Goal: Information Seeking & Learning: Learn about a topic

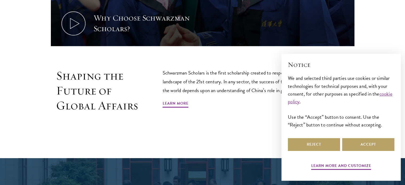
scroll to position [292, 0]
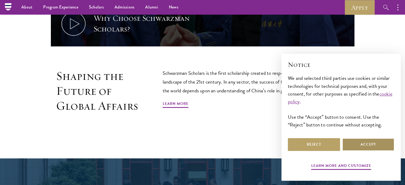
click at [361, 147] on button "Accept" at bounding box center [368, 144] width 52 height 13
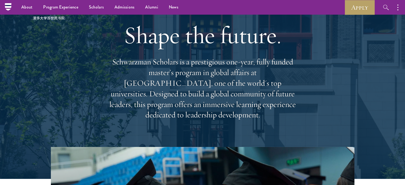
scroll to position [0, 0]
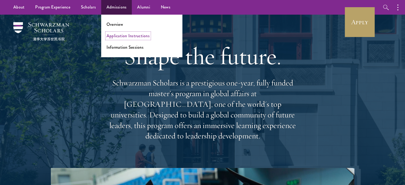
click at [122, 35] on link "Application Instructions" at bounding box center [127, 36] width 43 height 6
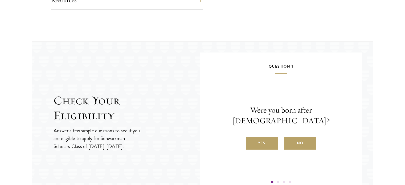
scroll to position [559, 0]
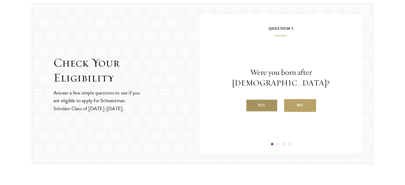
click at [257, 101] on label "Yes" at bounding box center [262, 105] width 32 height 13
click at [250, 101] on input "Yes" at bounding box center [248, 102] width 5 height 5
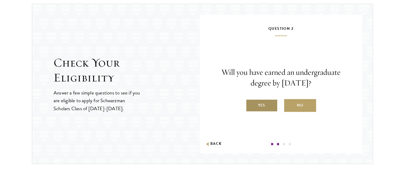
click at [261, 104] on label "Yes" at bounding box center [262, 105] width 32 height 13
click at [250, 104] on input "Yes" at bounding box center [248, 102] width 5 height 5
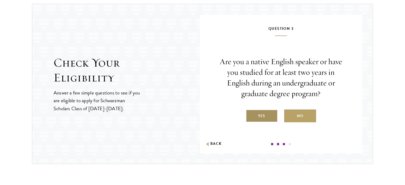
click at [262, 114] on label "Yes" at bounding box center [262, 115] width 32 height 13
click at [250, 114] on input "Yes" at bounding box center [248, 112] width 5 height 5
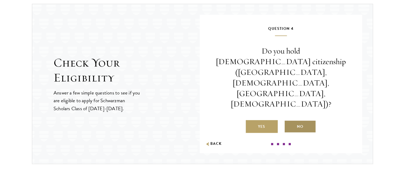
click at [294, 120] on label "No" at bounding box center [300, 126] width 32 height 13
click at [289, 121] on input "No" at bounding box center [286, 123] width 5 height 5
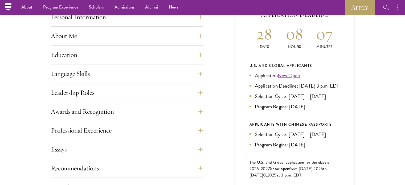
scroll to position [160, 0]
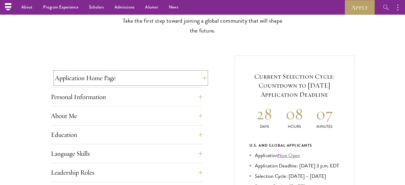
click at [202, 78] on button "Application Home Page" at bounding box center [131, 78] width 152 height 13
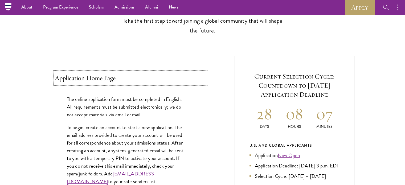
click at [164, 77] on button "Application Home Page" at bounding box center [131, 78] width 152 height 13
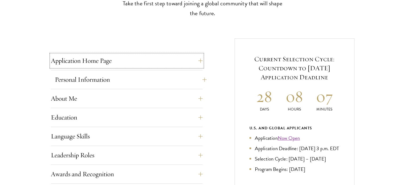
scroll to position [186, 0]
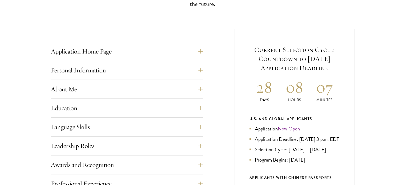
click at [111, 76] on div "Personal Information This section requests applicant biographical and contact i…" at bounding box center [127, 72] width 152 height 16
click at [199, 70] on button "Personal Information" at bounding box center [131, 70] width 152 height 13
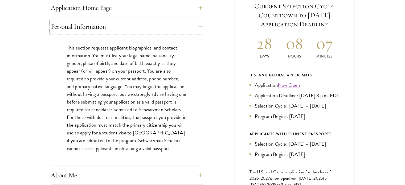
scroll to position [239, 0]
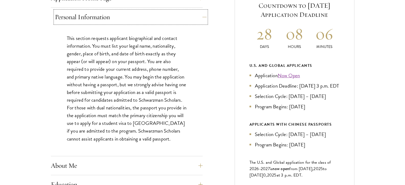
click at [174, 21] on button "Personal Information" at bounding box center [131, 17] width 152 height 13
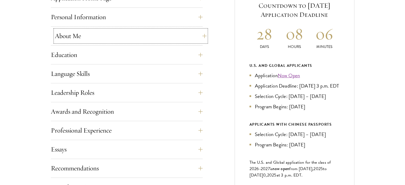
click at [125, 38] on button "About Me" at bounding box center [131, 36] width 152 height 13
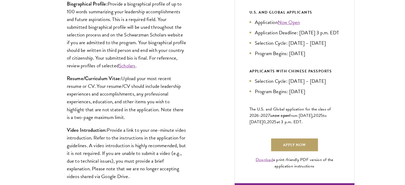
scroll to position [319, 0]
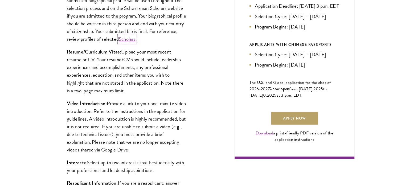
click at [135, 37] on link "Scholars" at bounding box center [127, 39] width 17 height 8
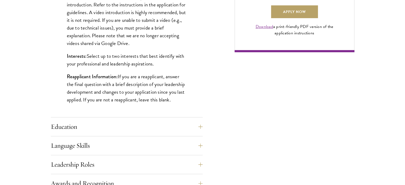
scroll to position [452, 0]
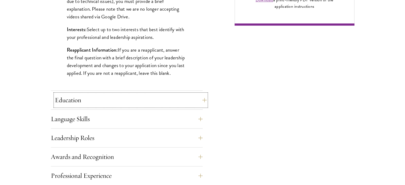
click at [150, 104] on button "Education" at bounding box center [131, 100] width 152 height 13
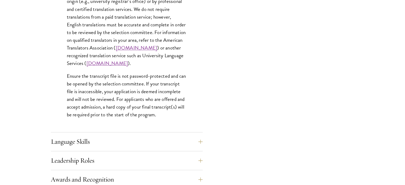
scroll to position [825, 0]
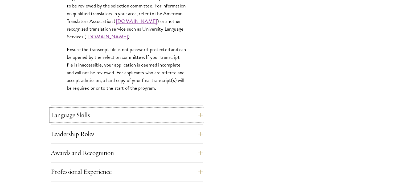
click at [138, 114] on button "Language Skills" at bounding box center [127, 115] width 152 height 13
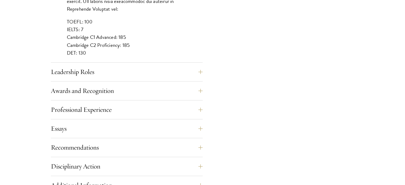
scroll to position [532, 0]
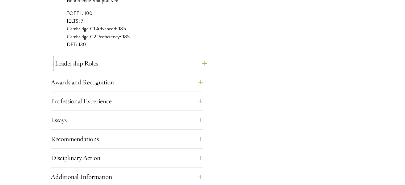
click at [180, 60] on button "Leadership Roles" at bounding box center [131, 63] width 152 height 13
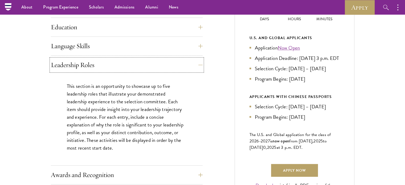
scroll to position [266, 0]
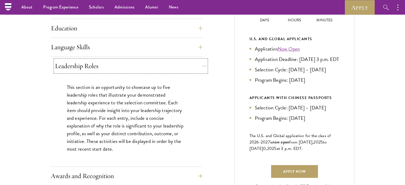
click at [82, 68] on button "Leadership Roles" at bounding box center [131, 66] width 152 height 13
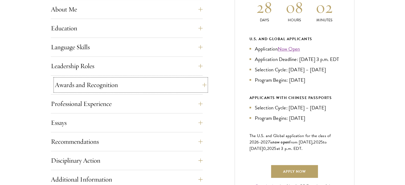
click at [84, 84] on button "Awards and Recognition" at bounding box center [131, 84] width 152 height 13
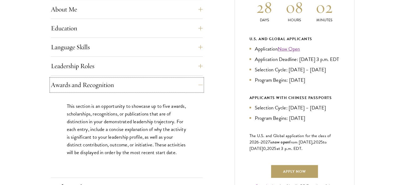
scroll to position [293, 0]
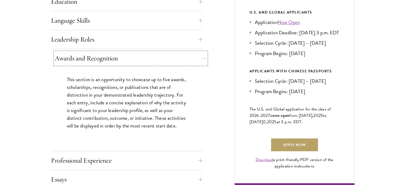
click at [165, 64] on button "Awards and Recognition" at bounding box center [131, 58] width 152 height 13
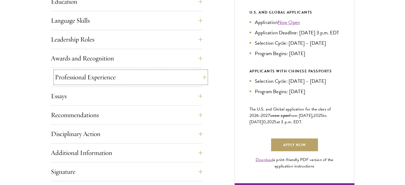
click at [150, 82] on button "Professional Experience" at bounding box center [131, 77] width 152 height 13
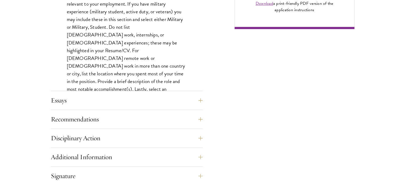
scroll to position [452, 0]
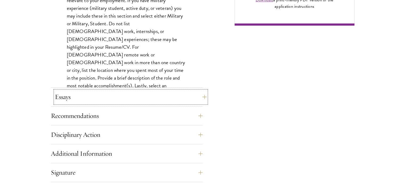
click at [126, 95] on button "Essays" at bounding box center [131, 96] width 152 height 13
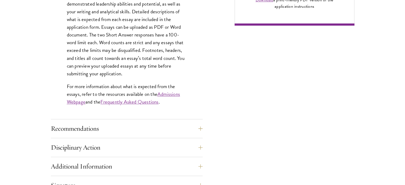
scroll to position [479, 0]
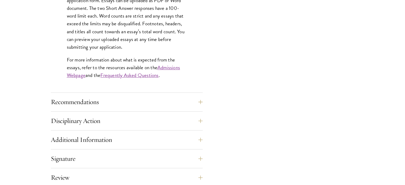
click at [89, 108] on div "Recommendations Register three recommenders by providing their names, professio…" at bounding box center [127, 104] width 152 height 16
click at [89, 99] on button "Recommendations" at bounding box center [131, 102] width 152 height 13
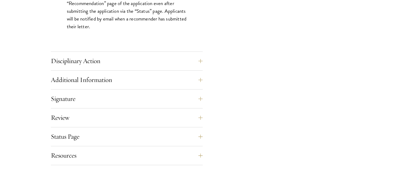
scroll to position [825, 0]
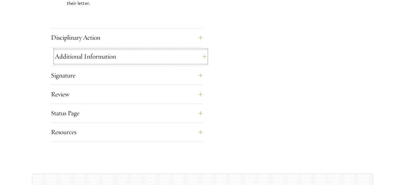
click at [89, 55] on button "Additional Information" at bounding box center [131, 56] width 152 height 13
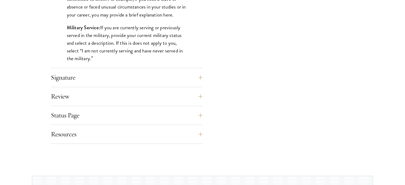
scroll to position [585, 0]
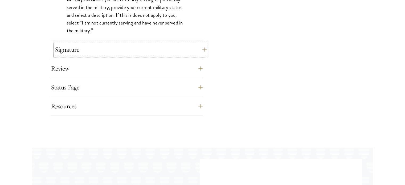
click at [65, 50] on button "Signature" at bounding box center [131, 49] width 152 height 13
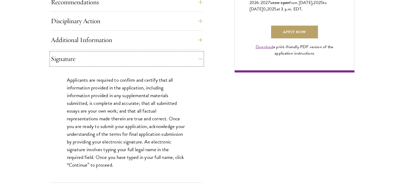
scroll to position [426, 0]
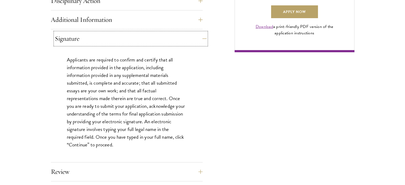
click at [117, 42] on button "Signature" at bounding box center [131, 38] width 152 height 13
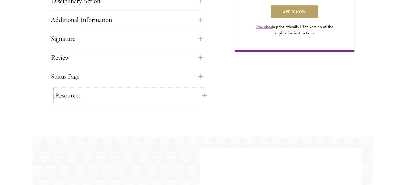
click at [76, 90] on button "Resources" at bounding box center [131, 95] width 152 height 13
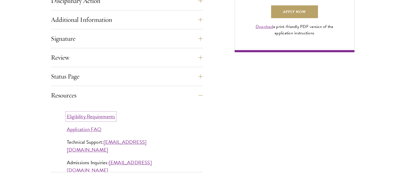
click at [101, 117] on link "Eligibility Requirements" at bounding box center [91, 117] width 48 height 8
click at [70, 128] on link "Application FAQ" at bounding box center [84, 129] width 35 height 8
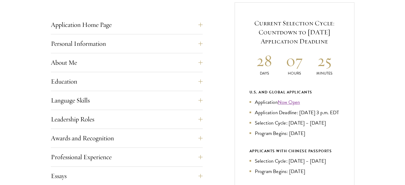
scroll to position [239, 0]
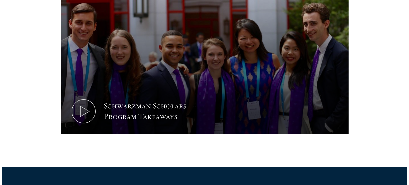
scroll to position [293, 0]
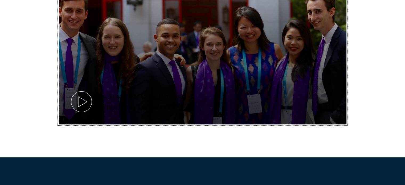
click at [87, 106] on icon at bounding box center [81, 102] width 24 height 24
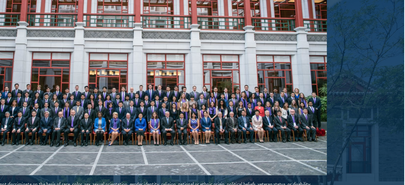
scroll to position [913, 0]
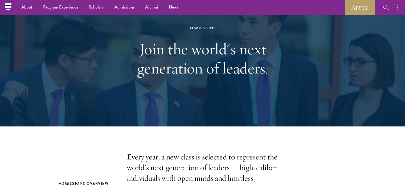
scroll to position [0, 0]
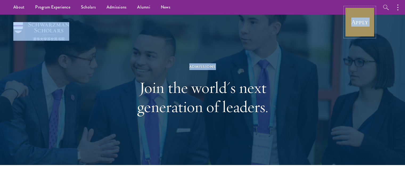
click at [356, 22] on link "Apply" at bounding box center [360, 22] width 30 height 30
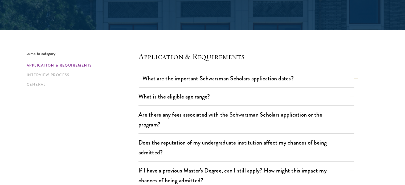
scroll to position [133, 0]
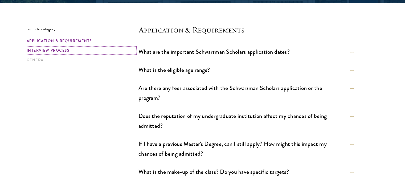
click at [46, 51] on link "Interview Process" at bounding box center [81, 51] width 109 height 6
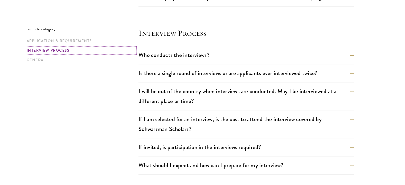
scroll to position [619, 0]
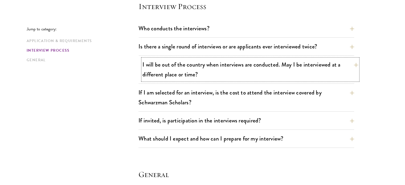
click at [162, 73] on button "I will be out of the country when interviews are conducted. May I be interviewe…" at bounding box center [250, 70] width 216 height 22
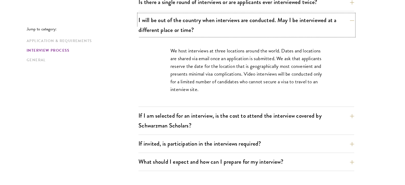
scroll to position [672, 0]
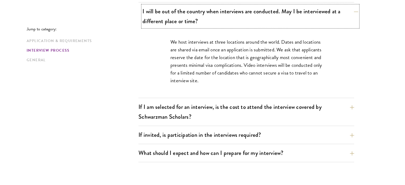
click at [164, 18] on button "I will be out of the country when interviews are conducted. May I be interviewe…" at bounding box center [250, 16] width 216 height 22
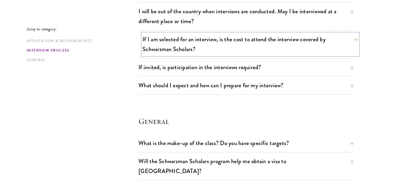
click at [144, 45] on button "If I am selected for an interview, is the cost to attend the interview covered …" at bounding box center [250, 44] width 216 height 22
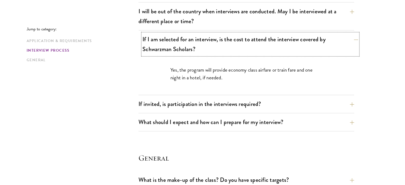
click at [156, 42] on button "If I am selected for an interview, is the cost to attend the interview covered …" at bounding box center [250, 44] width 216 height 22
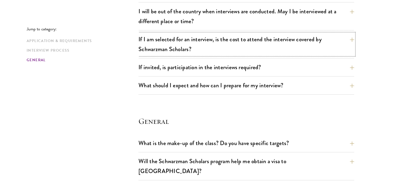
scroll to position [752, 0]
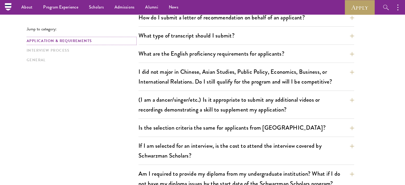
click at [46, 42] on link "Application & Requirements" at bounding box center [81, 41] width 109 height 6
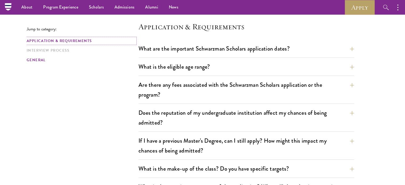
scroll to position [131, 0]
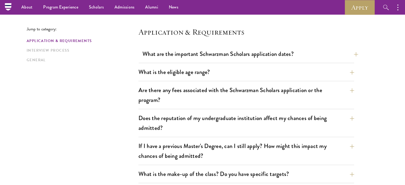
click at [141, 52] on div "What are the important Schwarzman Scholars application dates? Applicants who ho…" at bounding box center [246, 55] width 216 height 15
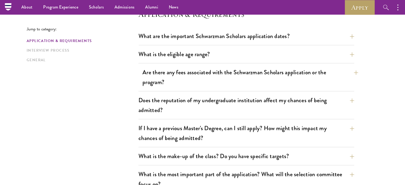
scroll to position [158, 0]
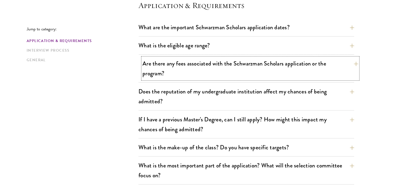
click at [203, 67] on button "Are there any fees associated with the Schwarzman Scholars application or the p…" at bounding box center [250, 68] width 216 height 22
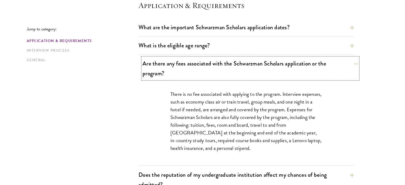
click at [188, 68] on button "Are there any fees associated with the Schwarzman Scholars application or the p…" at bounding box center [250, 68] width 216 height 22
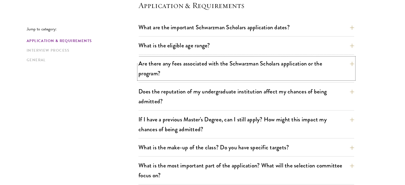
scroll to position [211, 0]
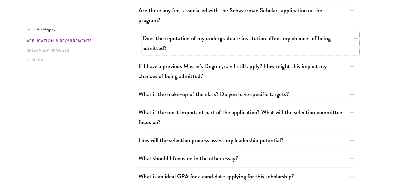
click at [151, 51] on button "Does the reputation of my undergraduate institution affect my chances of being …" at bounding box center [250, 43] width 216 height 22
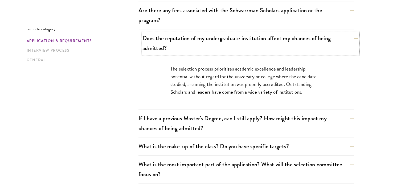
click at [156, 43] on button "Does the reputation of my undergraduate institution affect my chances of being …" at bounding box center [250, 43] width 216 height 22
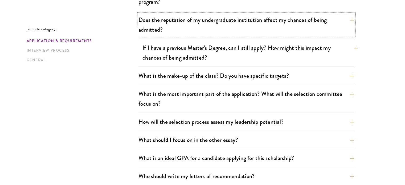
scroll to position [237, 0]
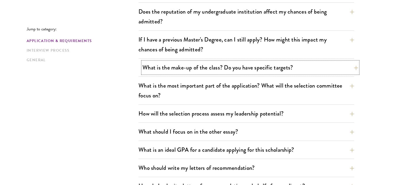
click at [151, 62] on button "What is the make-up of the class? Do you have specific targets?" at bounding box center [250, 67] width 216 height 12
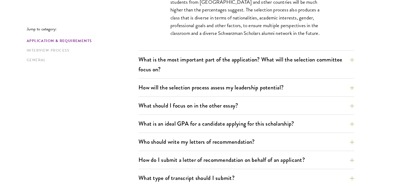
scroll to position [370, 0]
click at [151, 63] on button "What is the most important part of the application? What will the selection com…" at bounding box center [246, 64] width 216 height 22
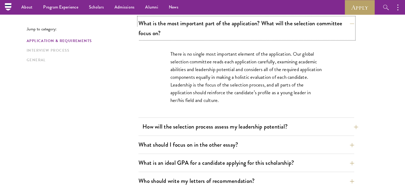
scroll to position [291, 0]
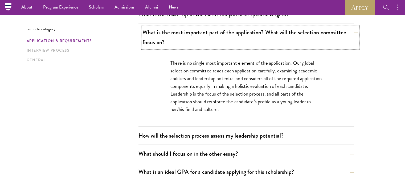
click at [166, 38] on button "What is the most important part of the application? What will the selection com…" at bounding box center [250, 37] width 216 height 22
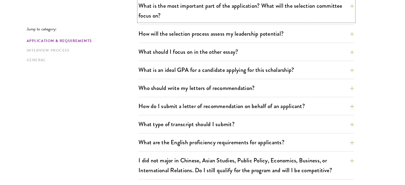
scroll to position [344, 0]
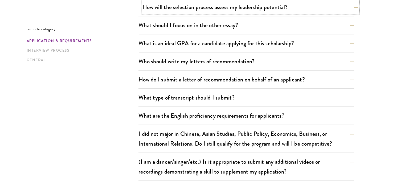
click at [171, 6] on button "How will the selection process assess my leadership potential?" at bounding box center [250, 7] width 216 height 12
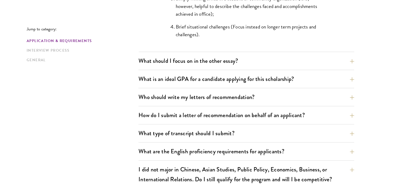
scroll to position [610, 0]
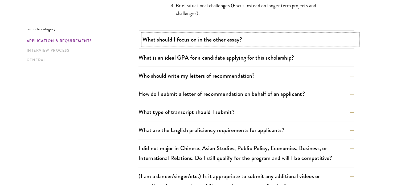
click at [153, 41] on button "What should I focus on in the other essay?" at bounding box center [250, 40] width 216 height 12
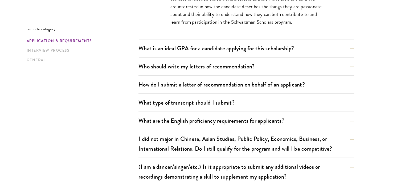
scroll to position [424, 0]
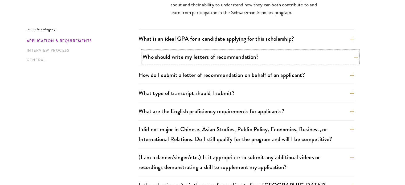
click at [145, 59] on button "Who should write my letters of recommendation?" at bounding box center [250, 57] width 216 height 12
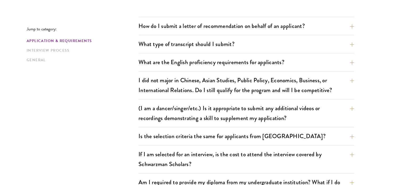
scroll to position [663, 0]
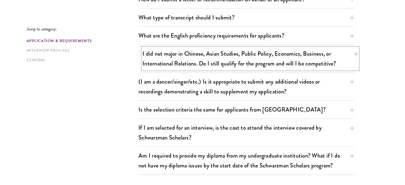
click at [168, 63] on button "I did not major in Chinese, Asian Studies, Public Policy, Economics, Business, …" at bounding box center [250, 59] width 216 height 22
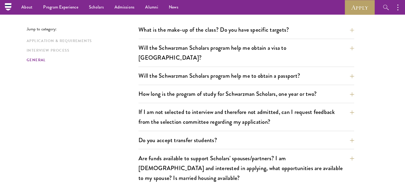
scroll to position [876, 0]
click at [172, 88] on button "How long is the program of study for Schwarzman Scholars, one year or two?" at bounding box center [250, 94] width 216 height 12
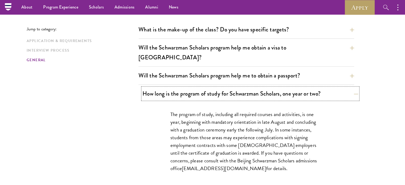
scroll to position [785, 0]
click at [173, 88] on button "How long is the program of study for Schwarzman Scholars, one year or two?" at bounding box center [250, 94] width 216 height 12
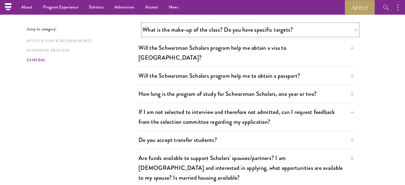
click at [196, 32] on button "What is the make-up of the class? Do you have specific targets?" at bounding box center [250, 30] width 216 height 12
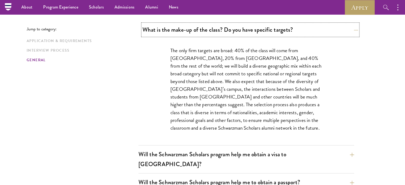
click at [196, 32] on button "What is the make-up of the class? Do you have specific targets?" at bounding box center [250, 30] width 216 height 12
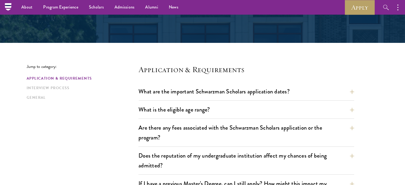
scroll to position [0, 0]
